Goal: Download file/media

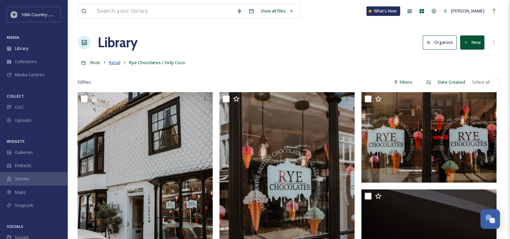
click at [115, 65] on span "Retail" at bounding box center [114, 62] width 11 height 6
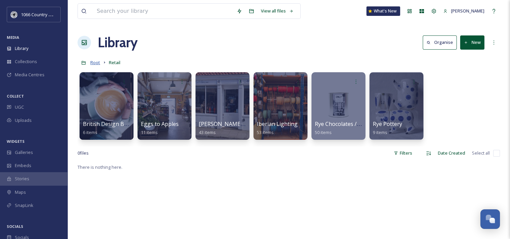
click at [96, 63] on span "Root" at bounding box center [95, 62] width 10 height 6
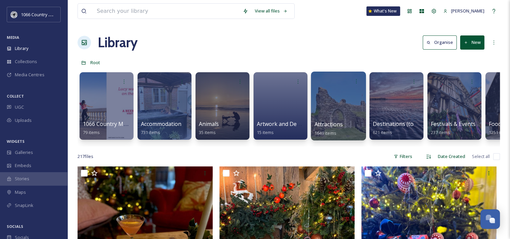
click at [343, 106] on div at bounding box center [338, 106] width 55 height 69
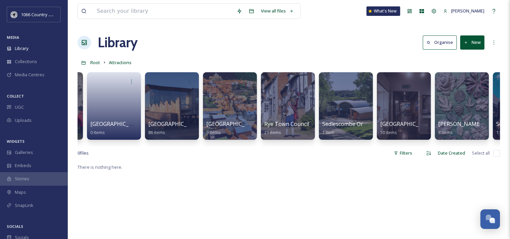
scroll to position [0, 2292]
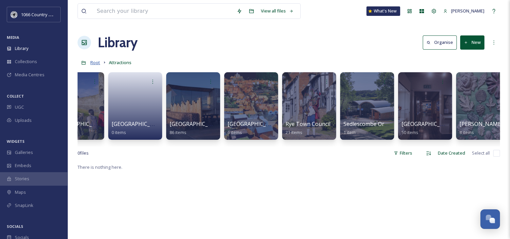
click at [97, 64] on span "Root" at bounding box center [95, 62] width 10 height 6
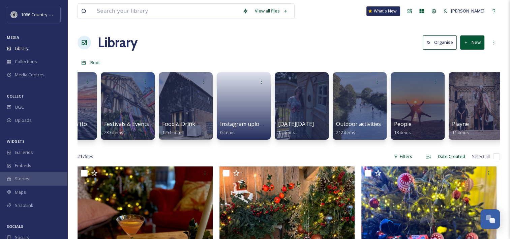
scroll to position [0, 324]
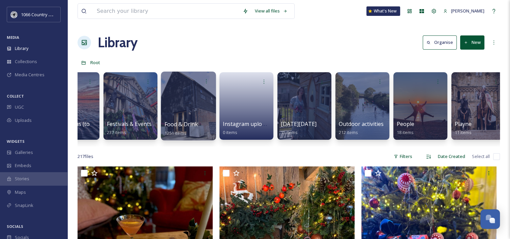
click at [197, 106] on div at bounding box center [188, 106] width 55 height 69
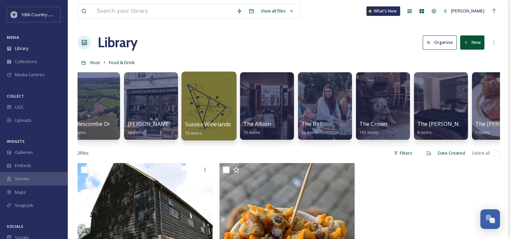
scroll to position [0, 696]
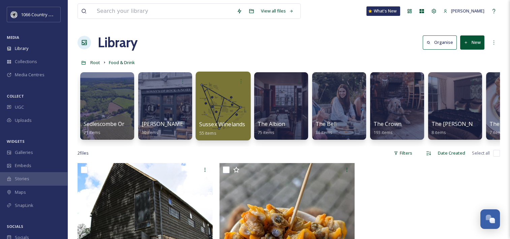
click at [214, 107] on div at bounding box center [223, 106] width 55 height 69
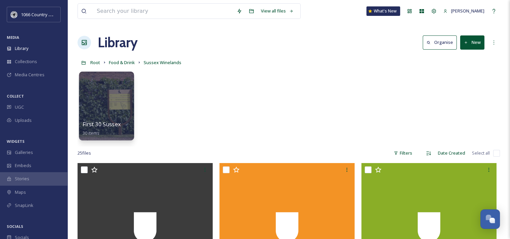
click at [101, 95] on div at bounding box center [106, 106] width 55 height 69
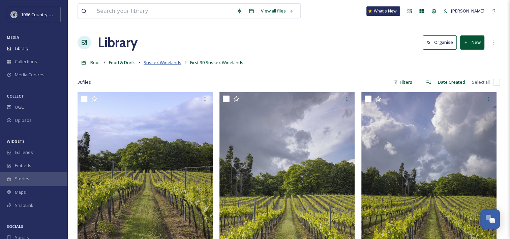
click at [153, 62] on span "Sussex Winelands" at bounding box center [163, 62] width 38 height 6
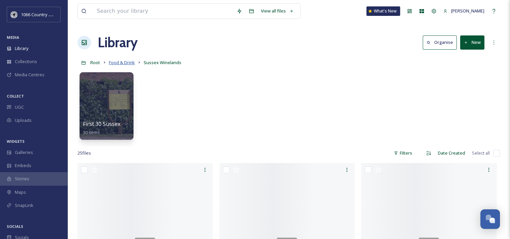
click at [125, 62] on span "Food & Drink" at bounding box center [122, 62] width 26 height 6
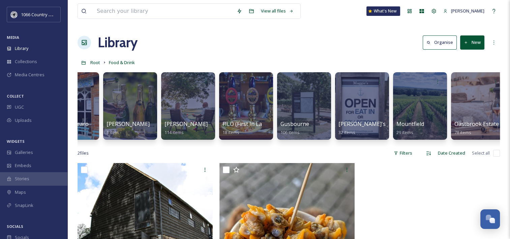
scroll to position [0, 103]
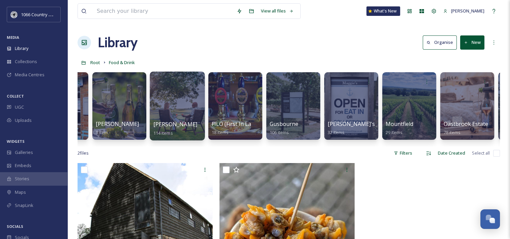
click at [186, 99] on div at bounding box center [177, 106] width 55 height 69
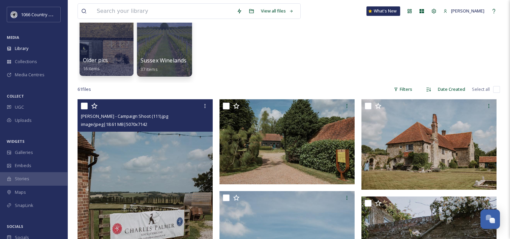
scroll to position [34, 0]
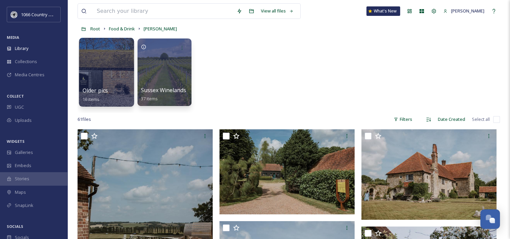
click at [103, 72] on div at bounding box center [106, 72] width 55 height 69
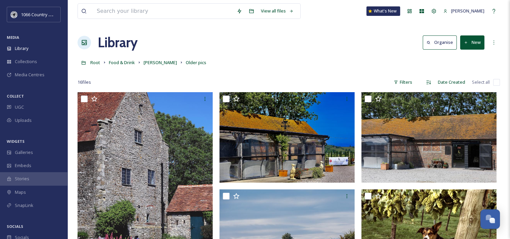
drag, startPoint x: 280, startPoint y: 138, endPoint x: 157, endPoint y: 37, distance: 159.3
click at [95, 64] on span "Root" at bounding box center [95, 62] width 10 height 6
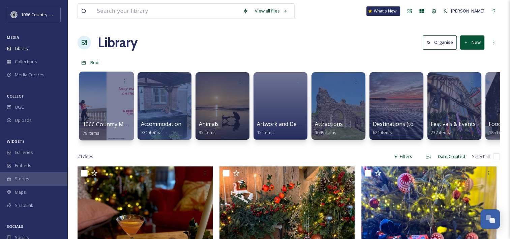
click at [108, 110] on div at bounding box center [106, 106] width 55 height 69
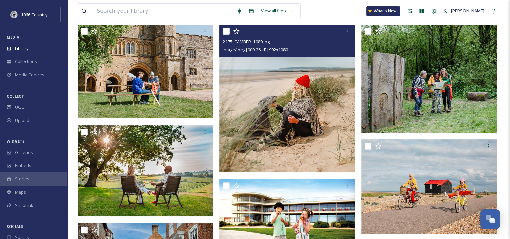
scroll to position [67, 0]
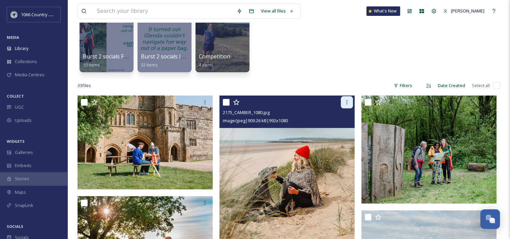
click at [348, 104] on icon at bounding box center [346, 102] width 5 height 5
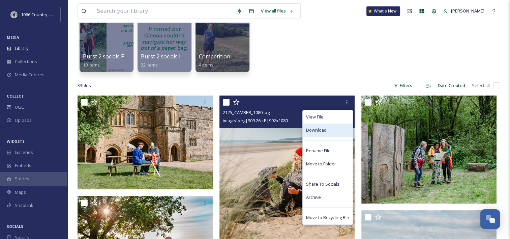
click at [322, 131] on span "Download" at bounding box center [316, 130] width 21 height 6
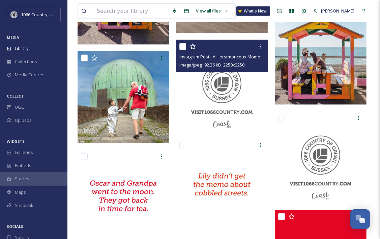
scroll to position [573, 0]
